Goal: Find specific page/section: Find specific page/section

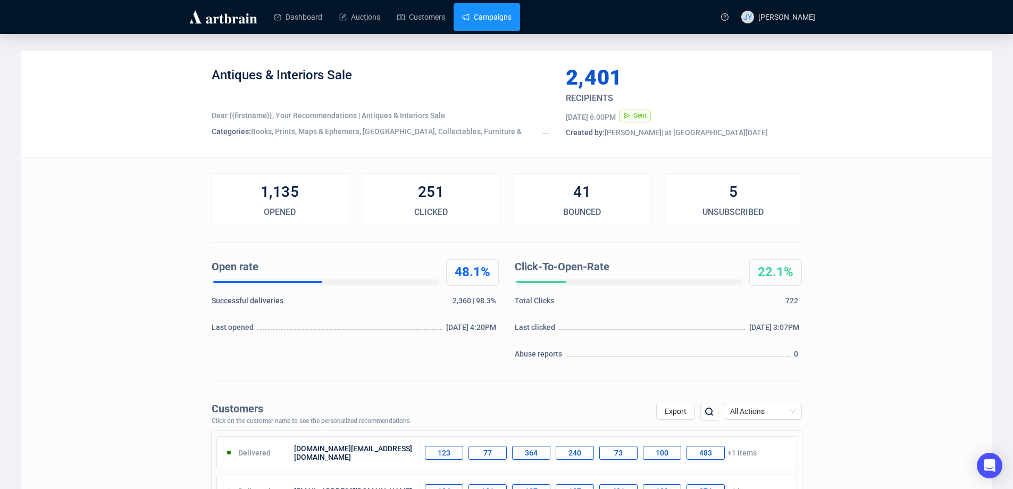
click at [479, 14] on link "Campaigns" at bounding box center [486, 17] width 49 height 28
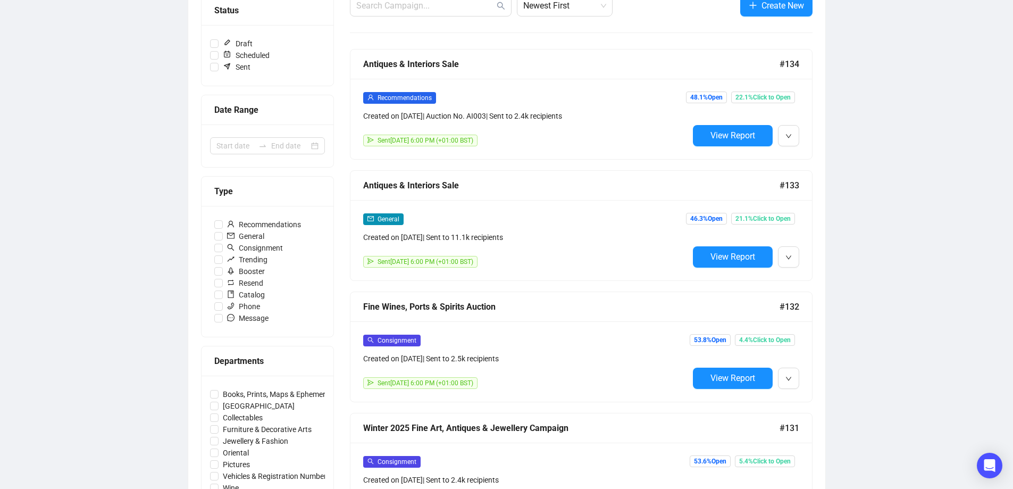
scroll to position [160, 0]
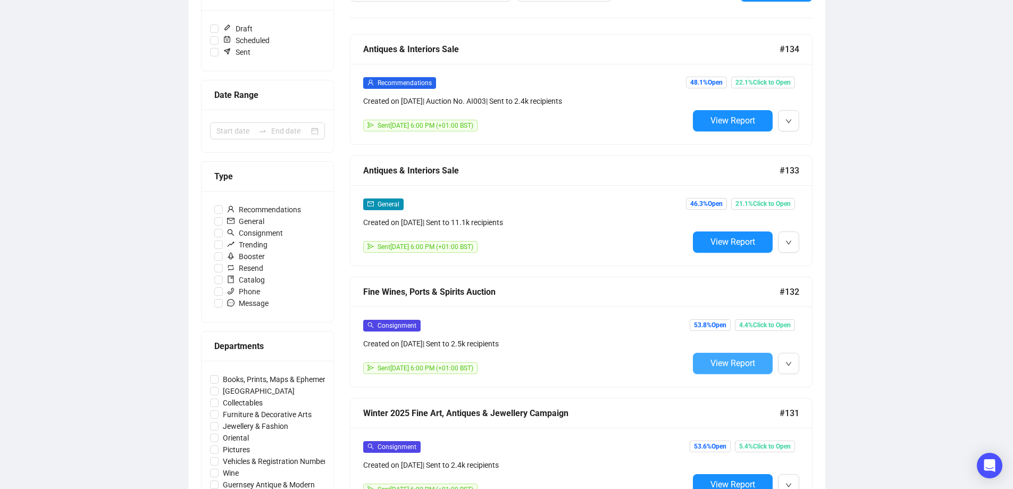
click at [743, 358] on span "View Report" at bounding box center [733, 363] width 45 height 10
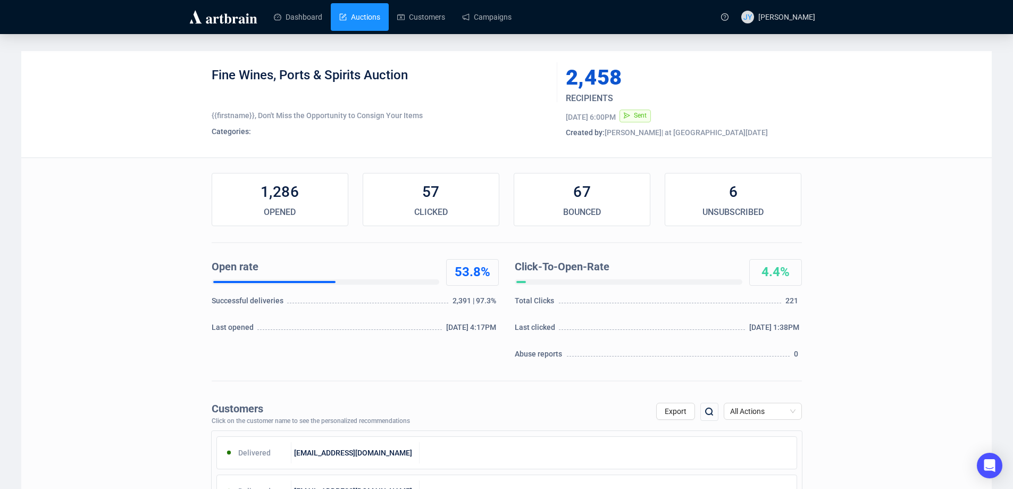
click at [373, 11] on link "Auctions" at bounding box center [359, 17] width 41 height 28
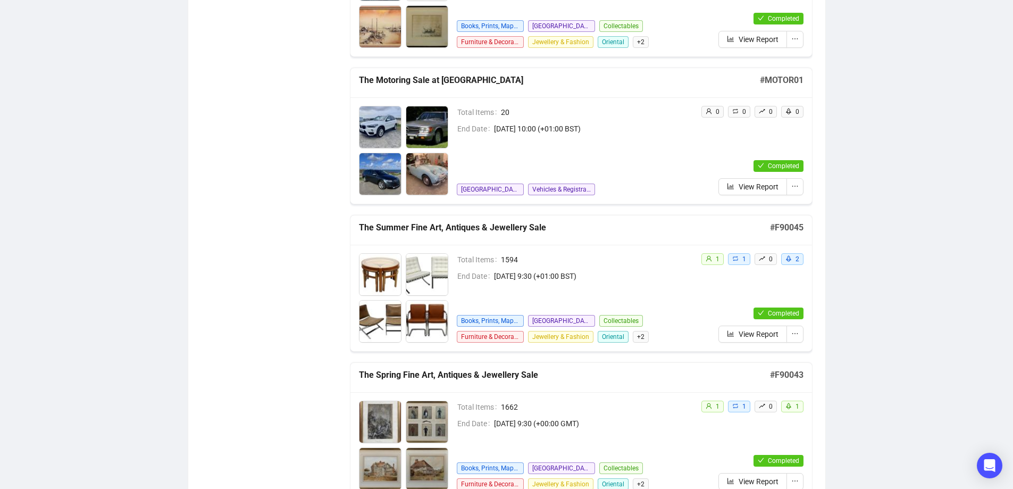
scroll to position [691, 0]
